Goal: Transaction & Acquisition: Purchase product/service

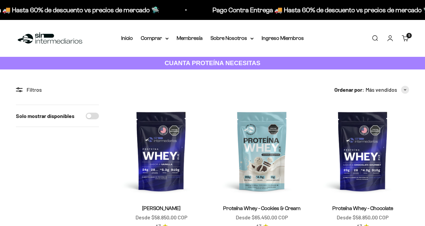
click at [409, 36] on span "5" at bounding box center [409, 35] width 2 height 3
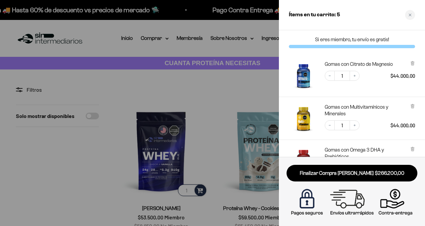
click at [410, 19] on div "Close cart" at bounding box center [410, 15] width 10 height 10
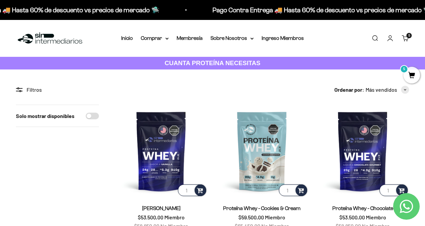
click at [392, 40] on link "Iniciar sesión" at bounding box center [389, 38] width 7 height 7
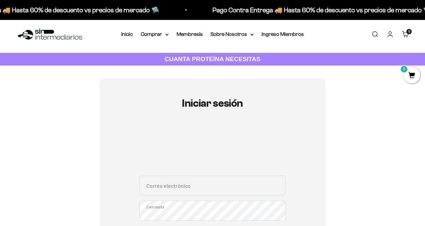
scroll to position [42, 0]
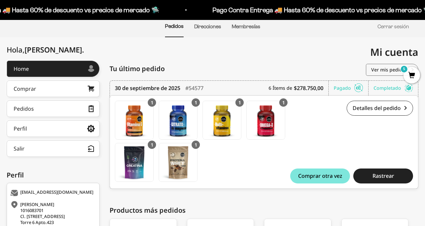
scroll to position [54, 0]
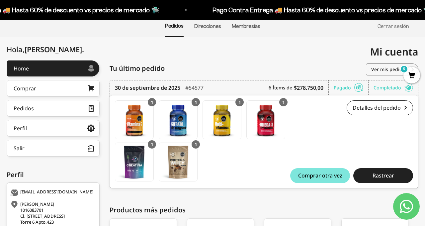
click at [180, 162] on img at bounding box center [178, 162] width 38 height 38
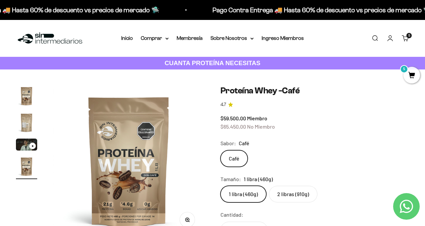
click at [394, 38] on link "Cuenta" at bounding box center [389, 38] width 7 height 7
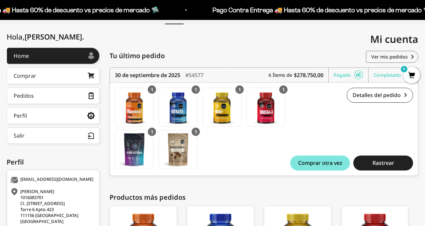
scroll to position [66, 0]
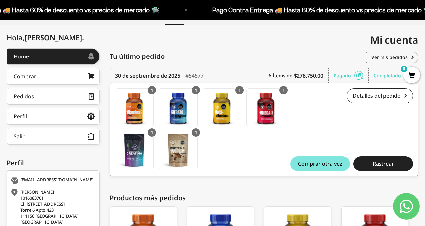
click at [381, 100] on link "Detalles del pedido" at bounding box center [379, 95] width 66 height 15
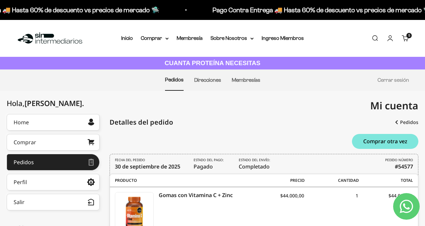
click at [125, 38] on link "Inicio" at bounding box center [127, 38] width 12 height 6
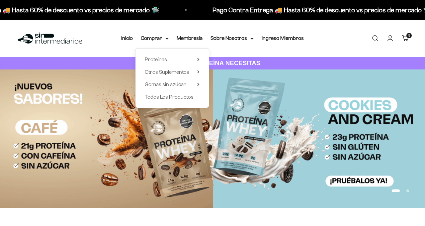
click at [187, 59] on summary "Proteínas" at bounding box center [172, 59] width 55 height 9
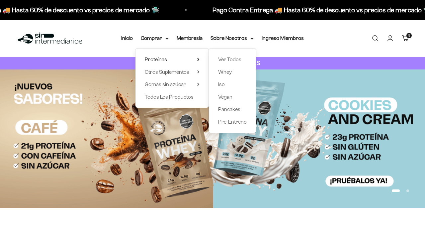
click at [239, 73] on link "Whey" at bounding box center [232, 72] width 29 height 9
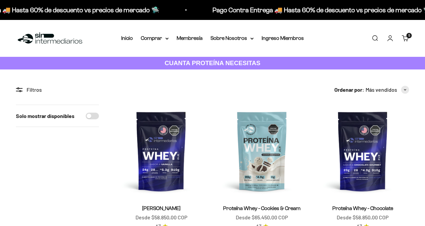
scroll to position [55, 0]
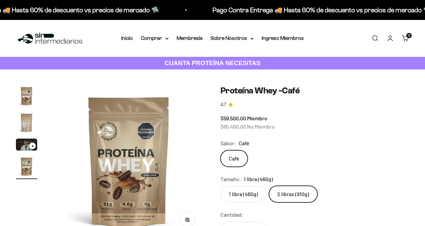
scroll to position [74, 0]
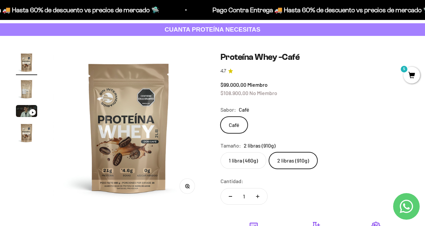
scroll to position [15, 0]
